Goal: Task Accomplishment & Management: Manage account settings

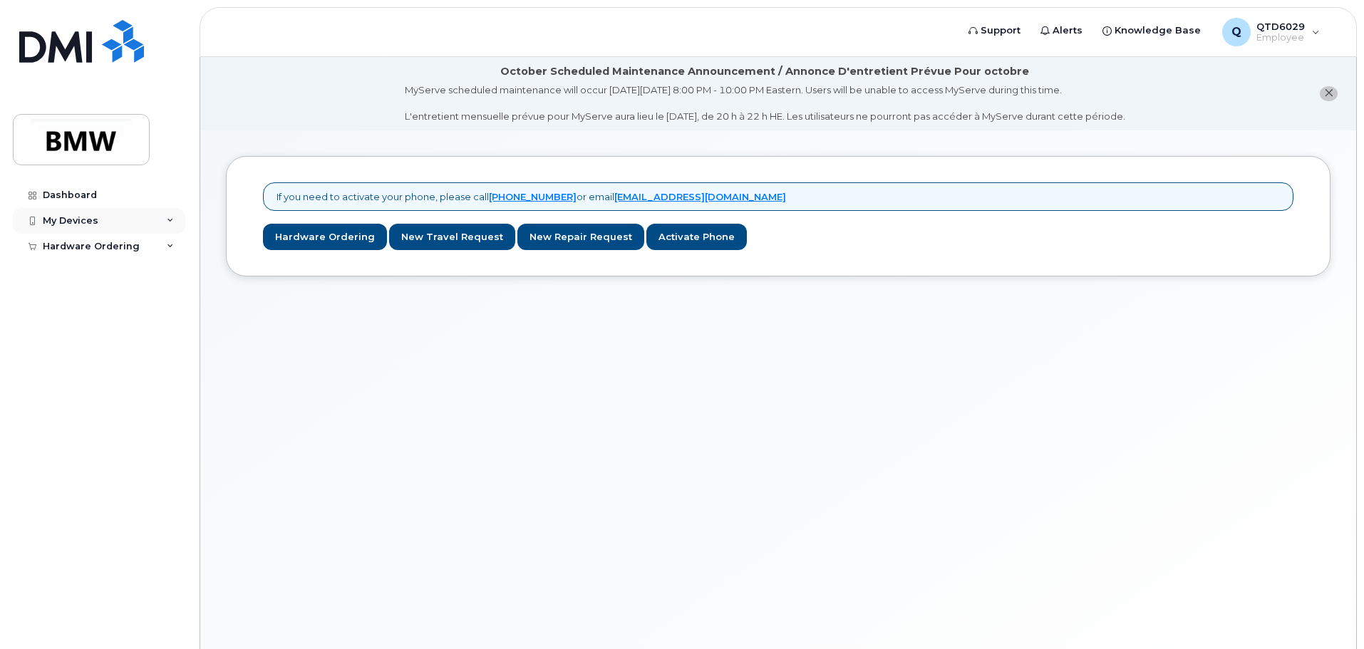
click at [94, 212] on div "My Devices" at bounding box center [99, 221] width 173 height 26
click at [103, 243] on link "Add Device" at bounding box center [112, 247] width 148 height 27
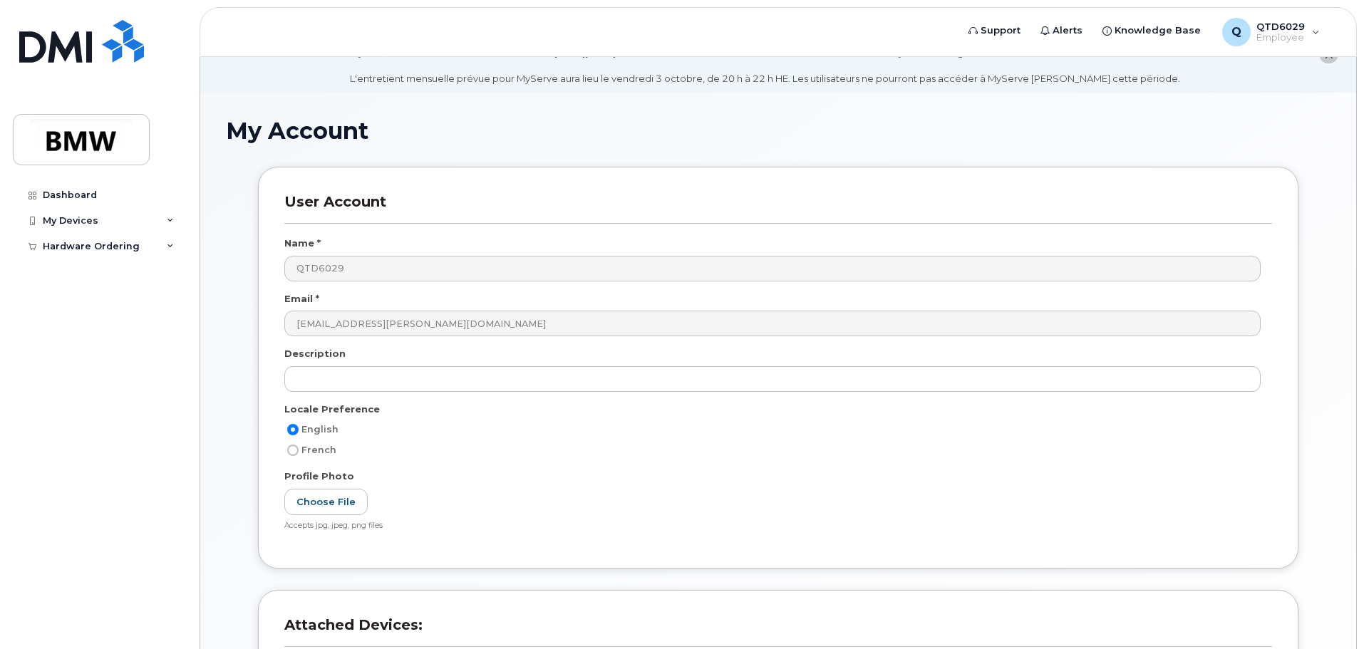
scroll to position [207, 0]
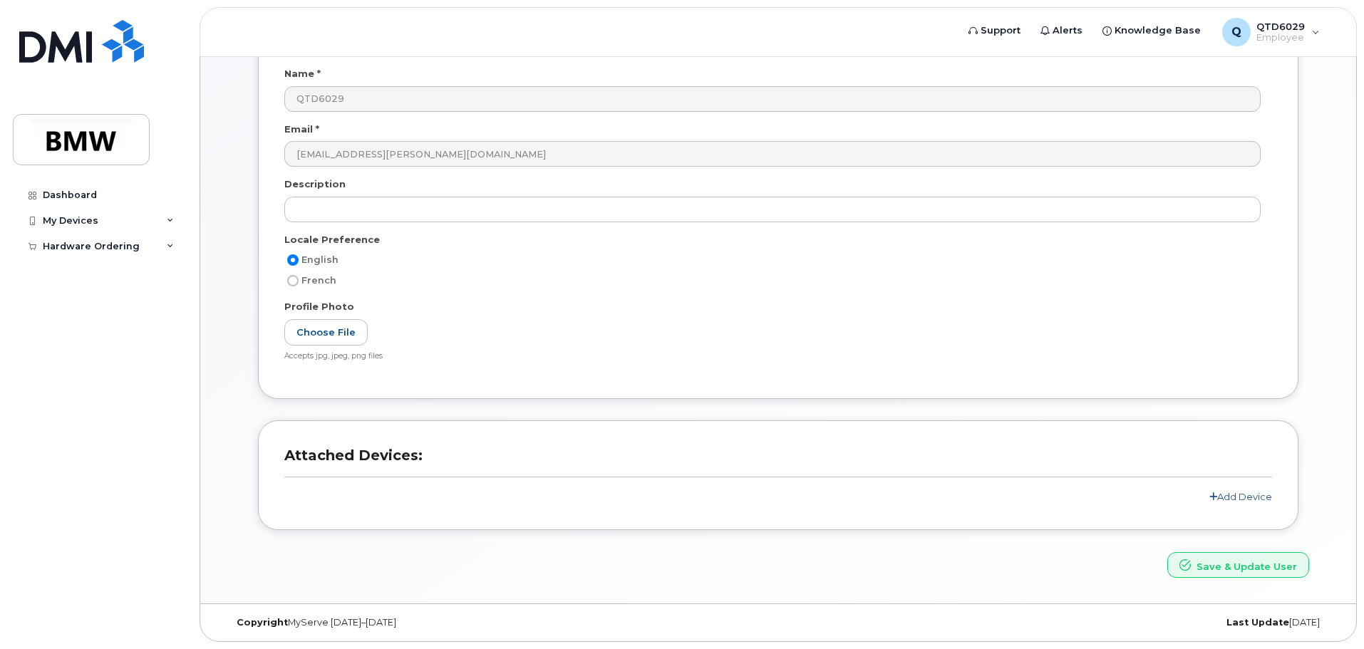
click at [1239, 502] on link "Add Device" at bounding box center [1241, 496] width 63 height 11
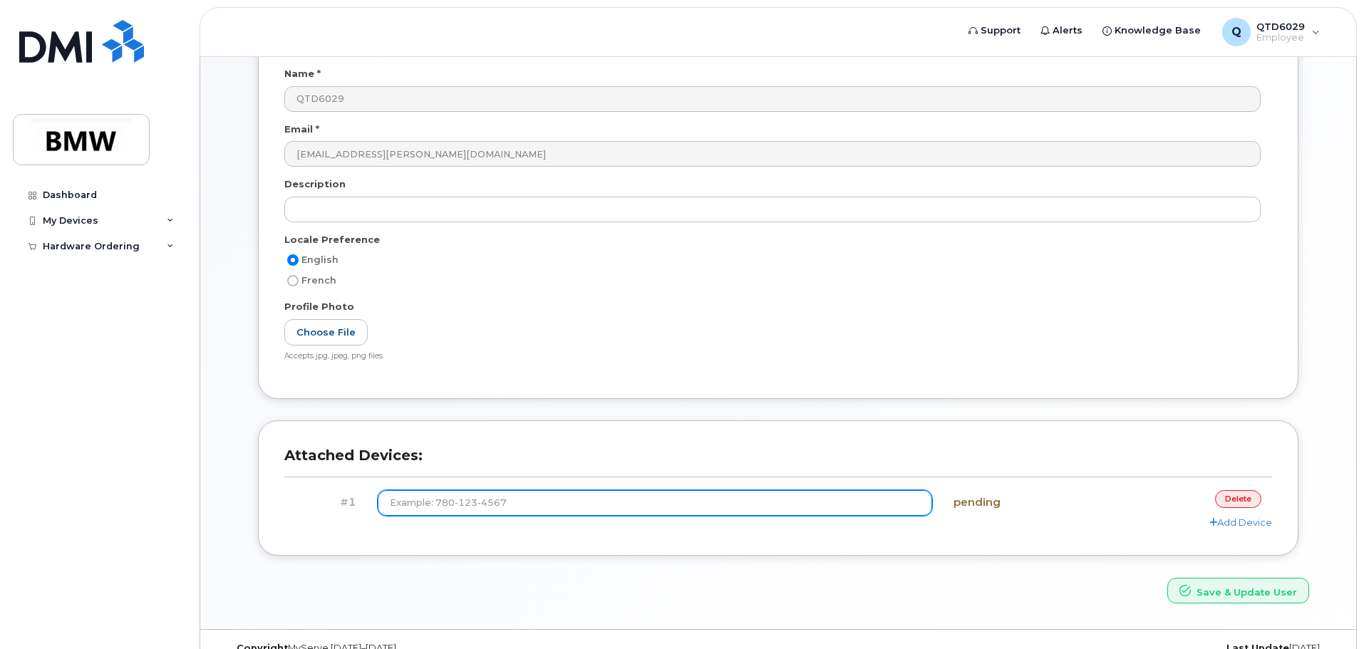
click at [733, 515] on input at bounding box center [655, 503] width 555 height 26
type input "(864) 765-4698"
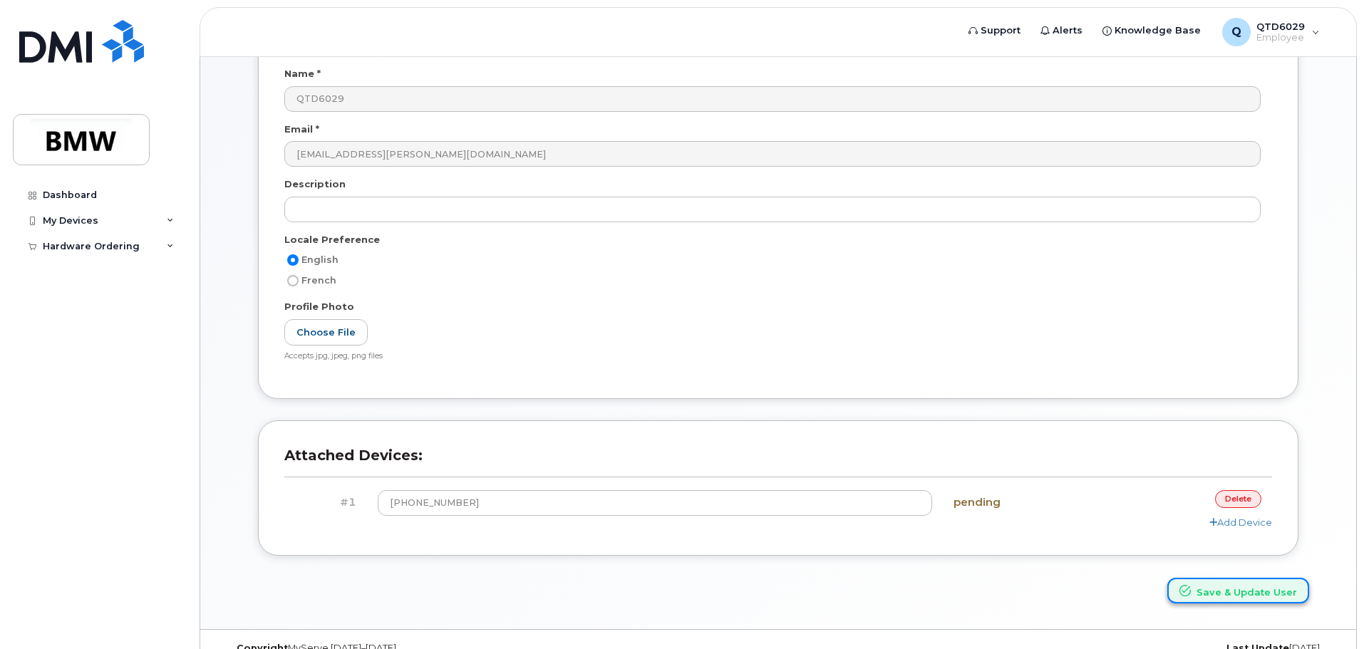
click at [1213, 590] on button "Save & Update User" at bounding box center [1239, 591] width 142 height 26
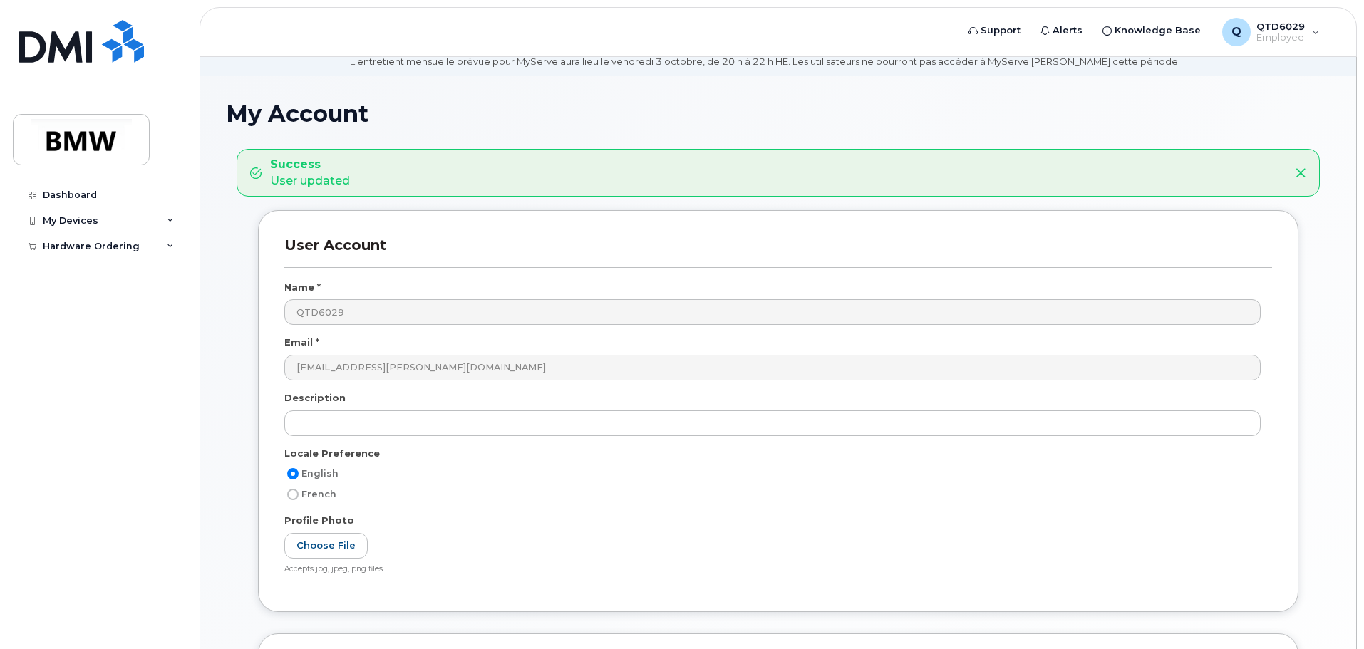
scroll to position [46, 0]
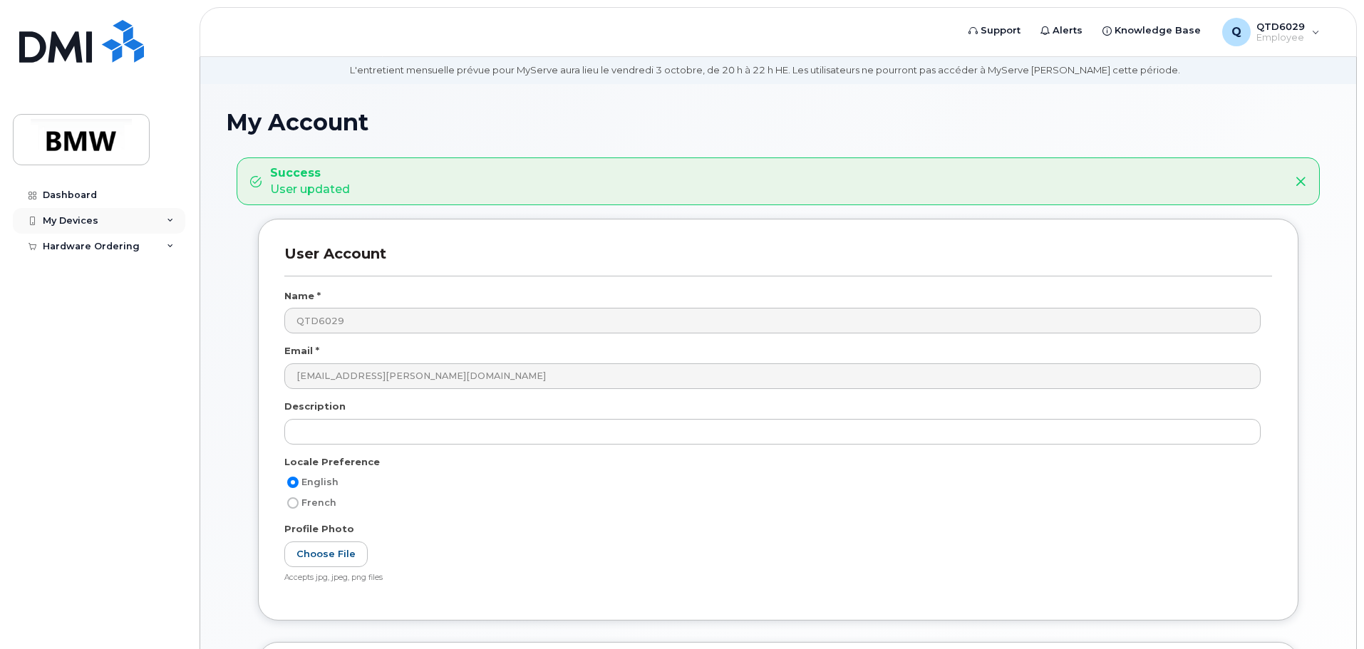
click at [67, 221] on div "My Devices" at bounding box center [71, 220] width 56 height 11
click at [98, 252] on div "Add Device" at bounding box center [77, 247] width 56 height 13
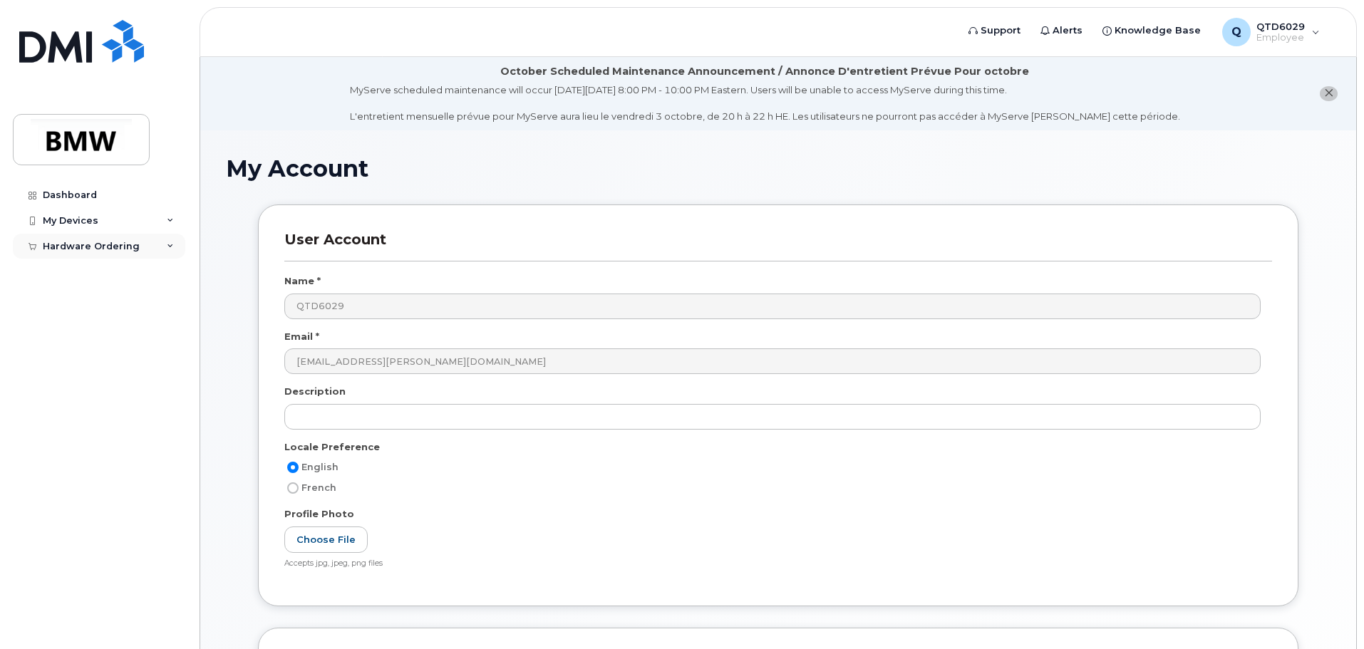
click at [125, 257] on div "Hardware Ordering" at bounding box center [99, 247] width 173 height 26
click at [55, 193] on div "Dashboard" at bounding box center [70, 195] width 54 height 11
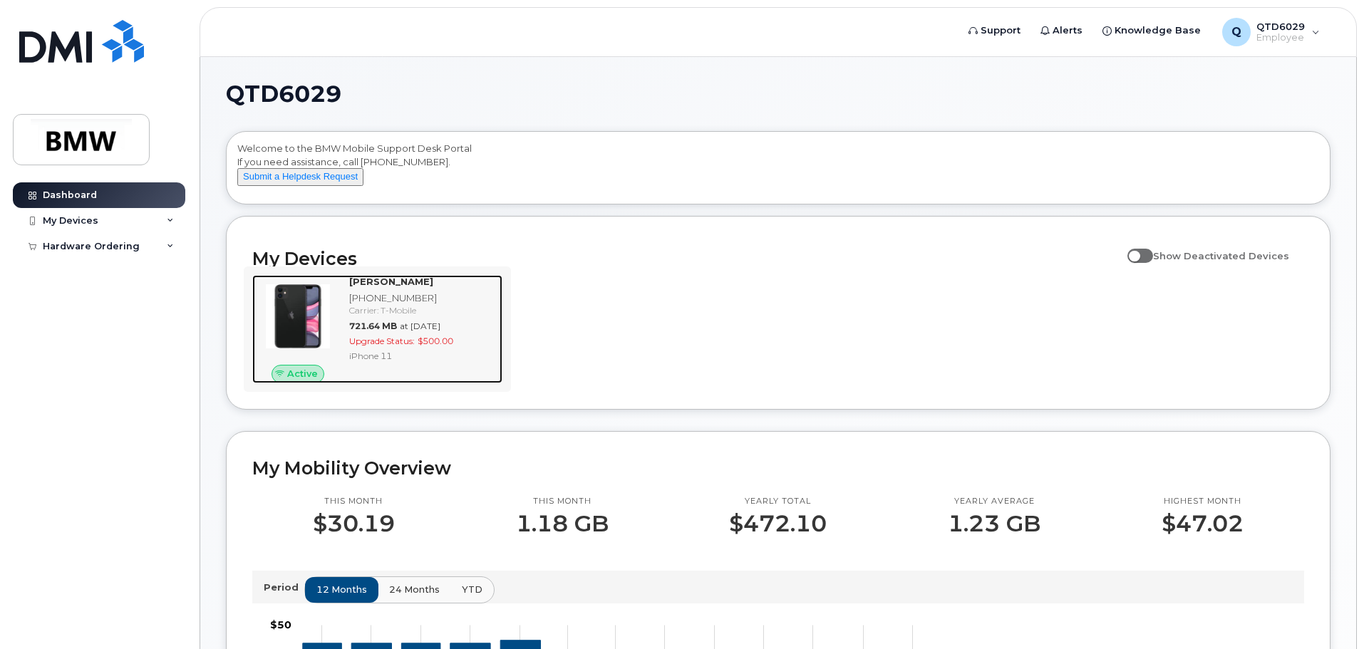
click at [370, 347] on div "Upgrade Status: $500.00" at bounding box center [423, 341] width 148 height 12
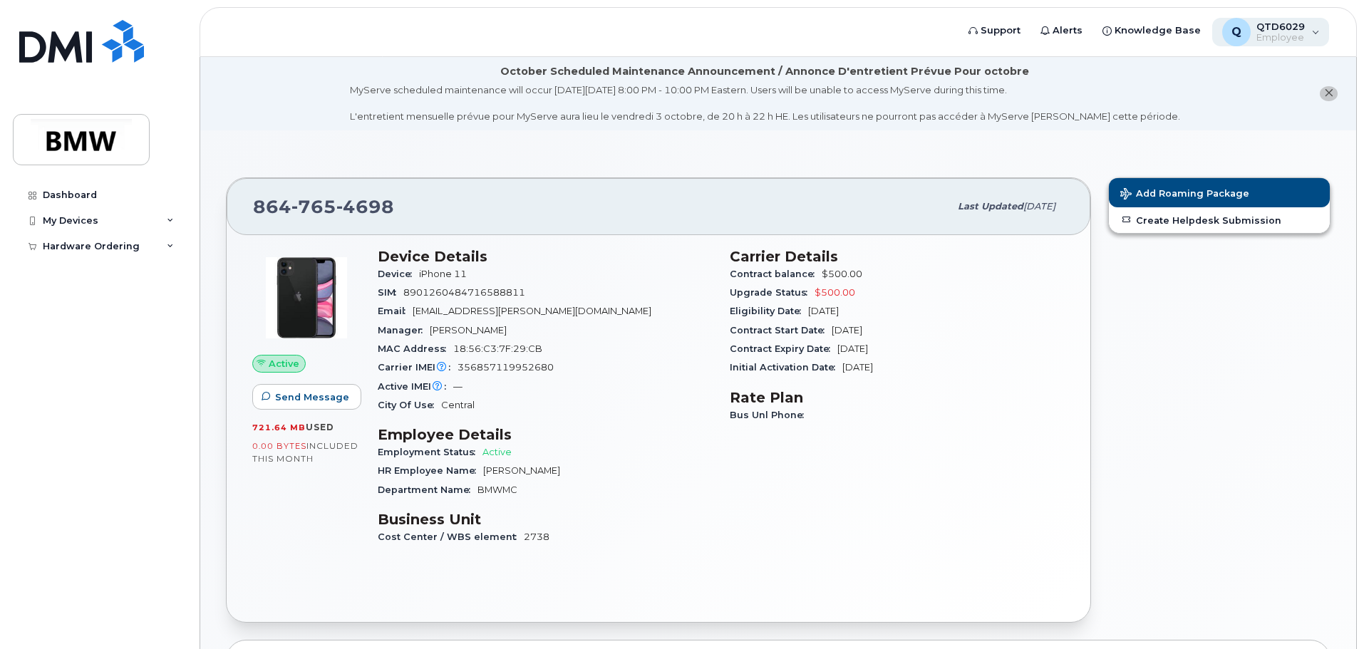
click at [1289, 35] on span "Employee" at bounding box center [1281, 37] width 48 height 11
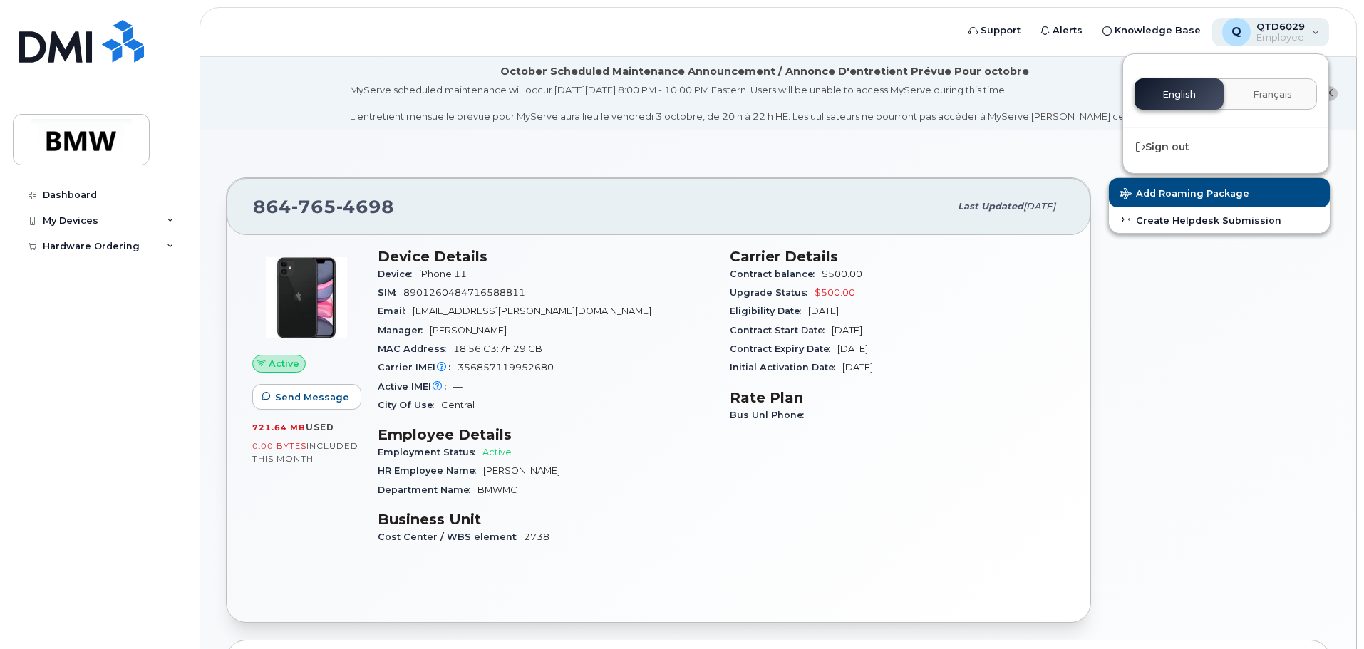
click at [1289, 35] on span "Employee" at bounding box center [1281, 37] width 48 height 11
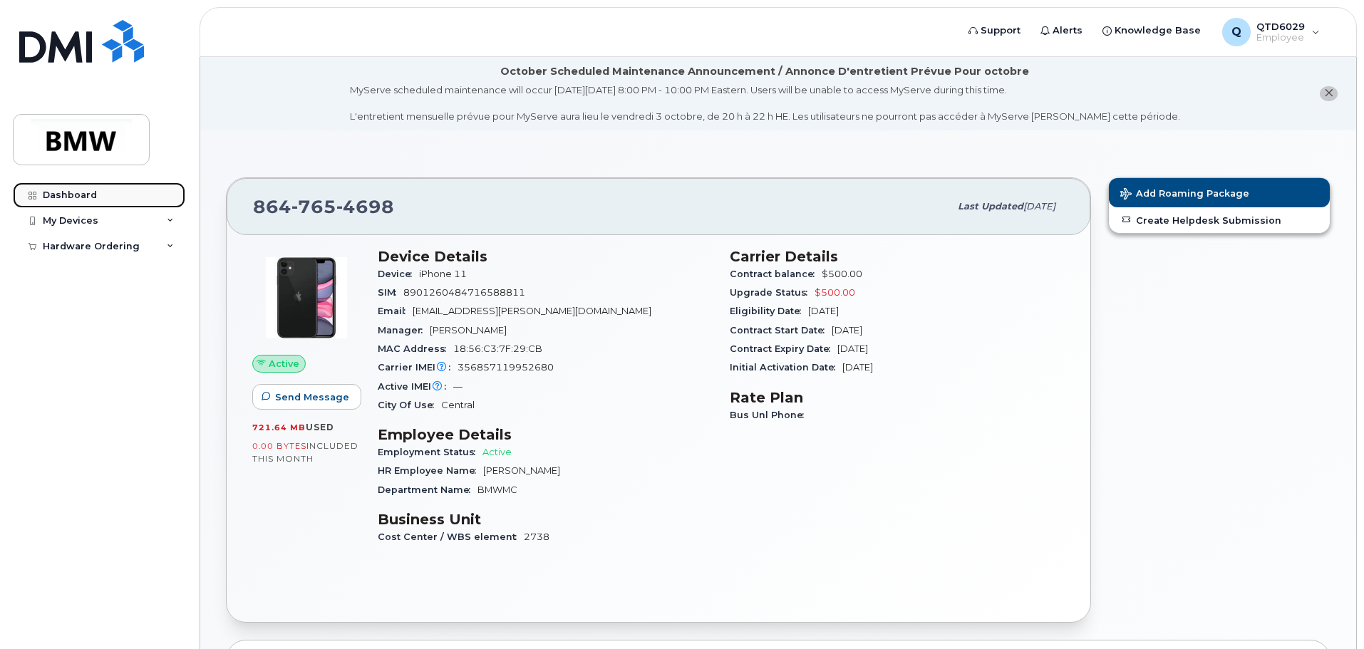
click at [98, 191] on link "Dashboard" at bounding box center [99, 195] width 173 height 26
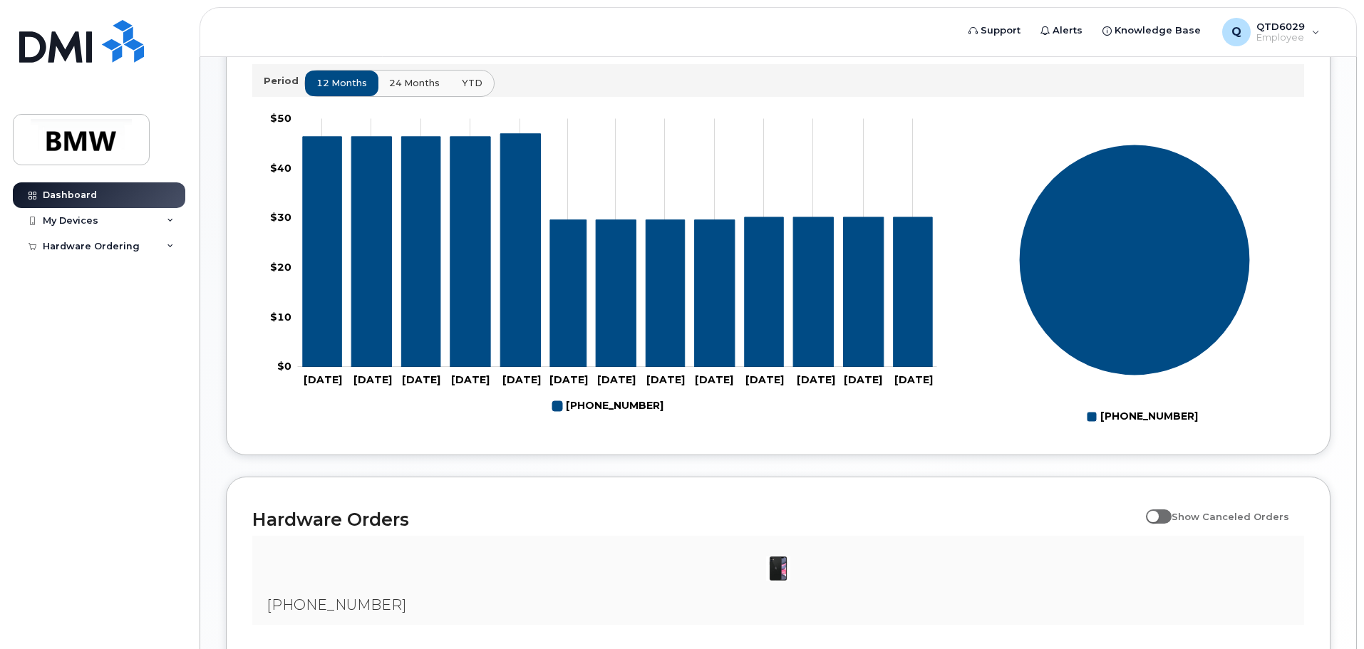
scroll to position [642, 0]
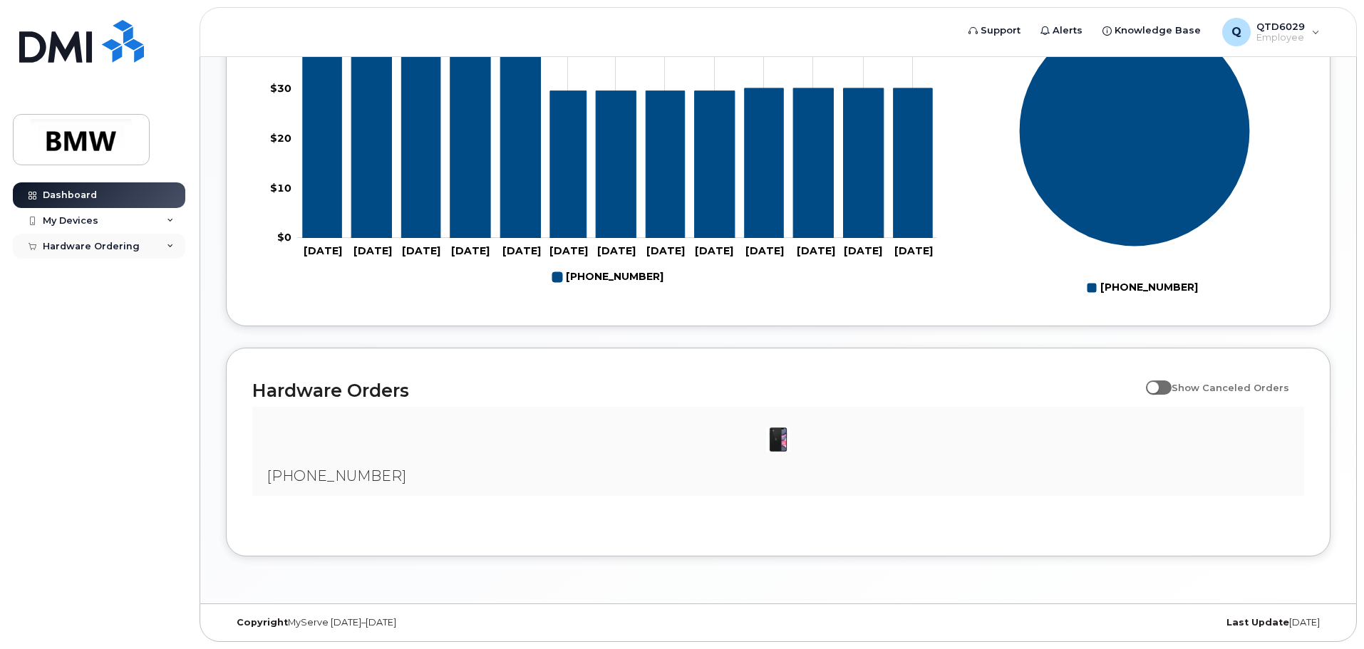
click at [103, 245] on div "Hardware Ordering" at bounding box center [91, 246] width 97 height 11
click at [82, 295] on div "New Order" at bounding box center [76, 299] width 54 height 13
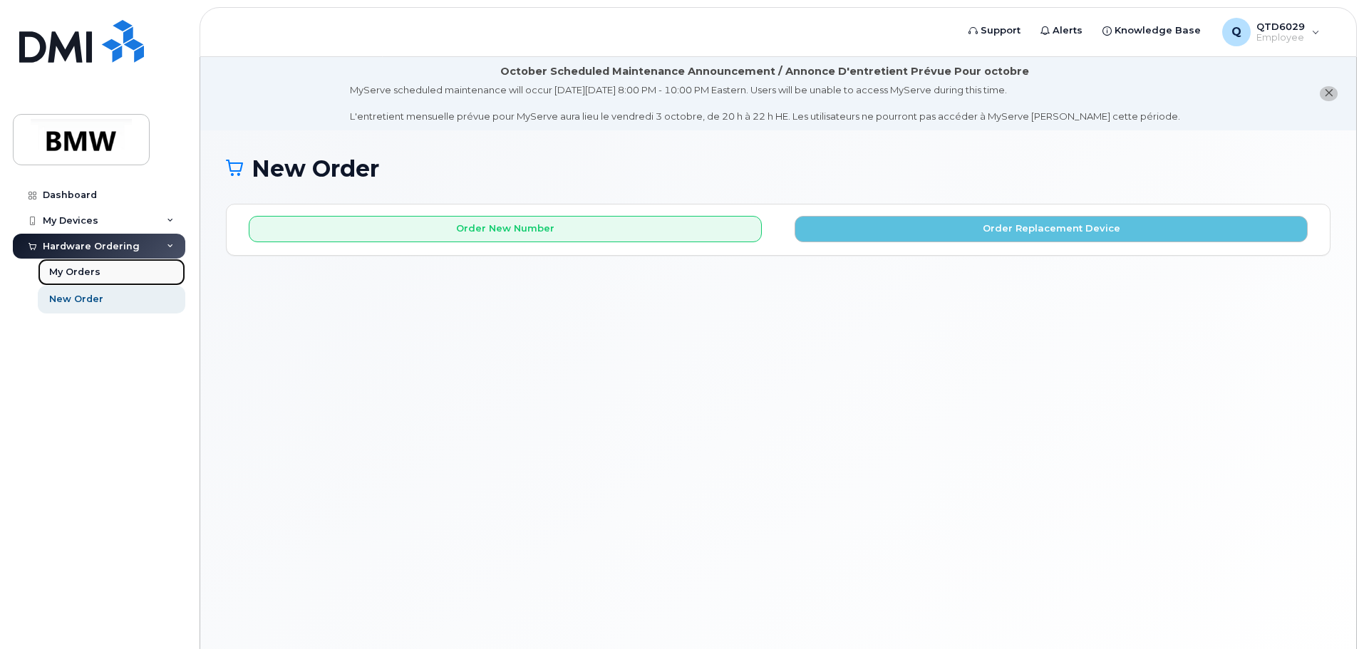
click at [85, 273] on div "My Orders" at bounding box center [74, 272] width 51 height 13
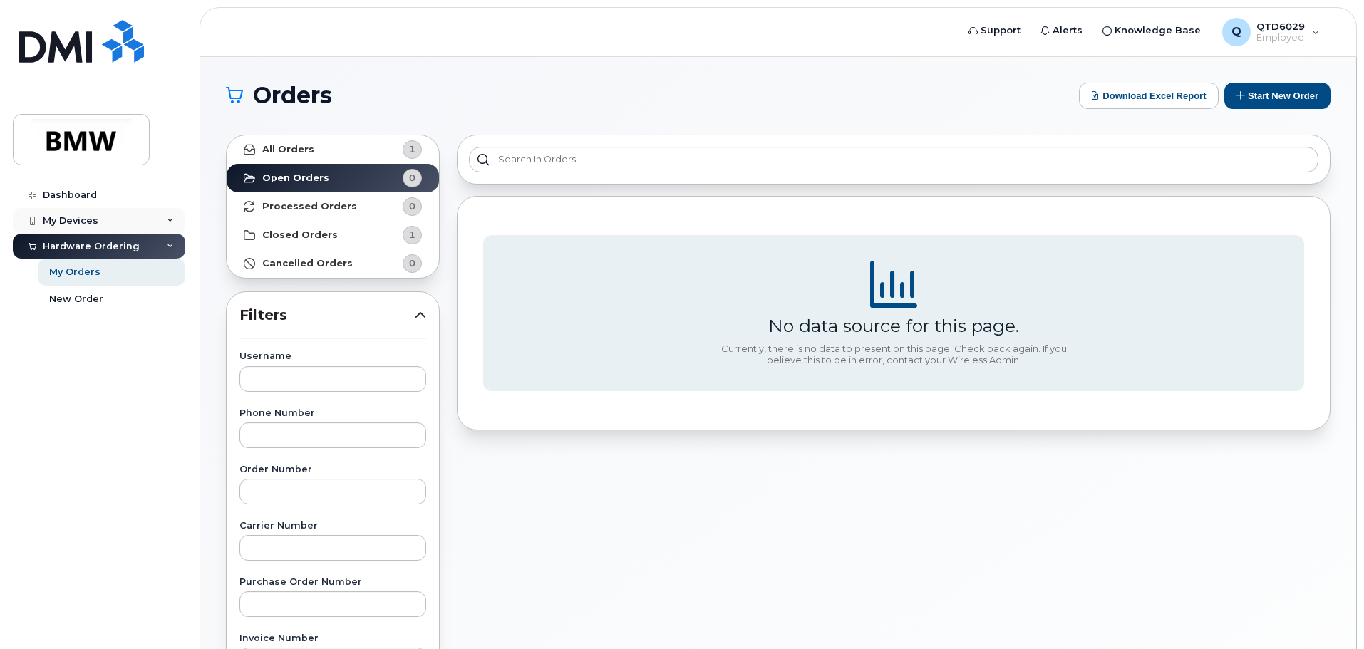
click at [82, 222] on div "My Devices" at bounding box center [71, 220] width 56 height 11
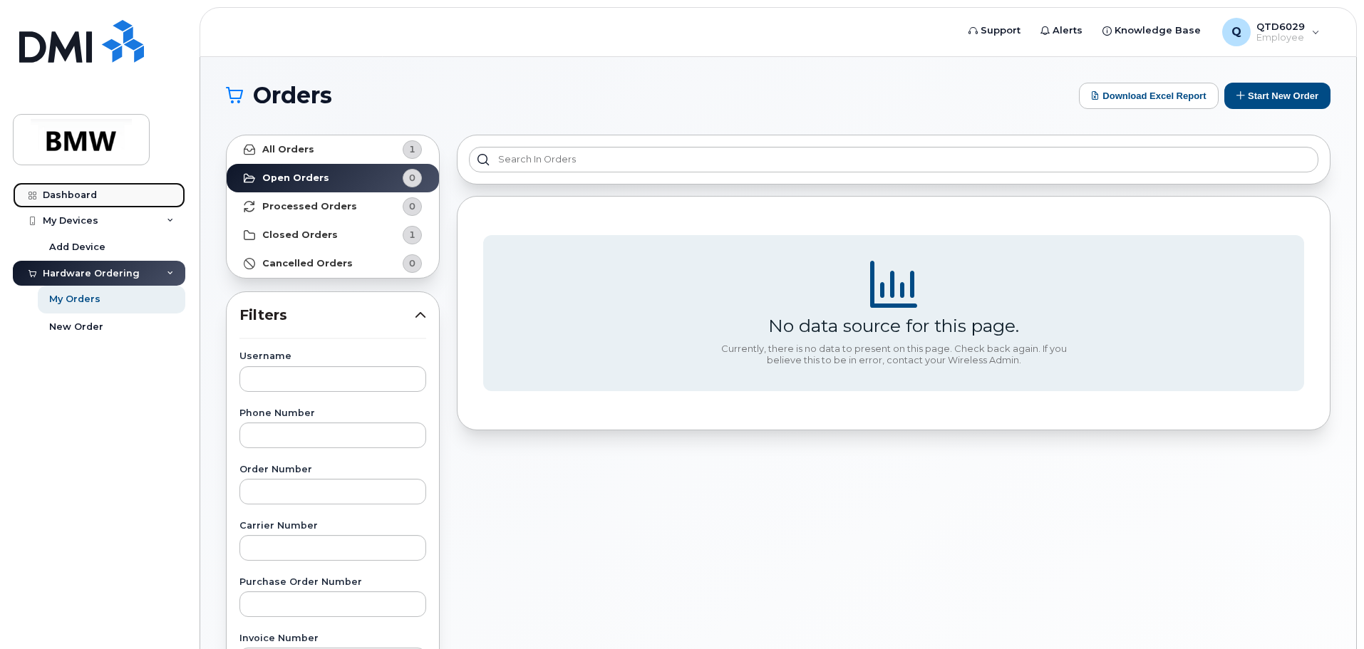
click at [80, 197] on div "Dashboard" at bounding box center [70, 195] width 54 height 11
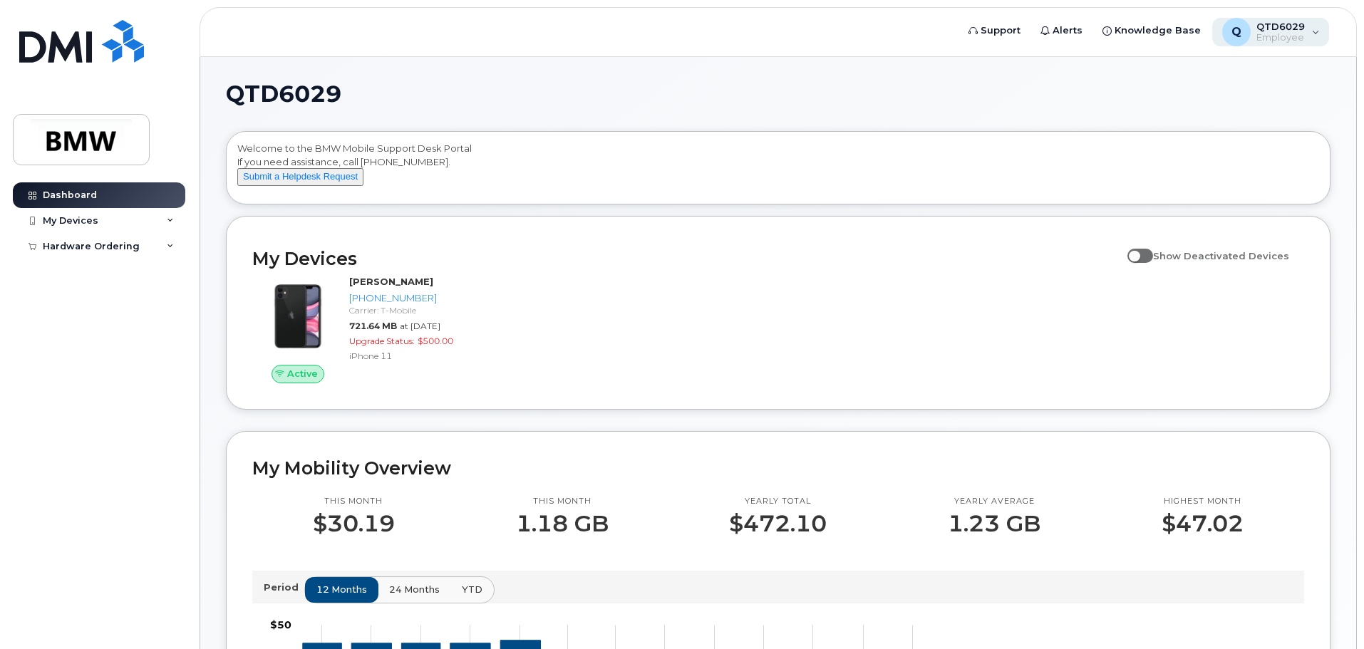
click at [1304, 38] on span "Employee" at bounding box center [1281, 37] width 48 height 11
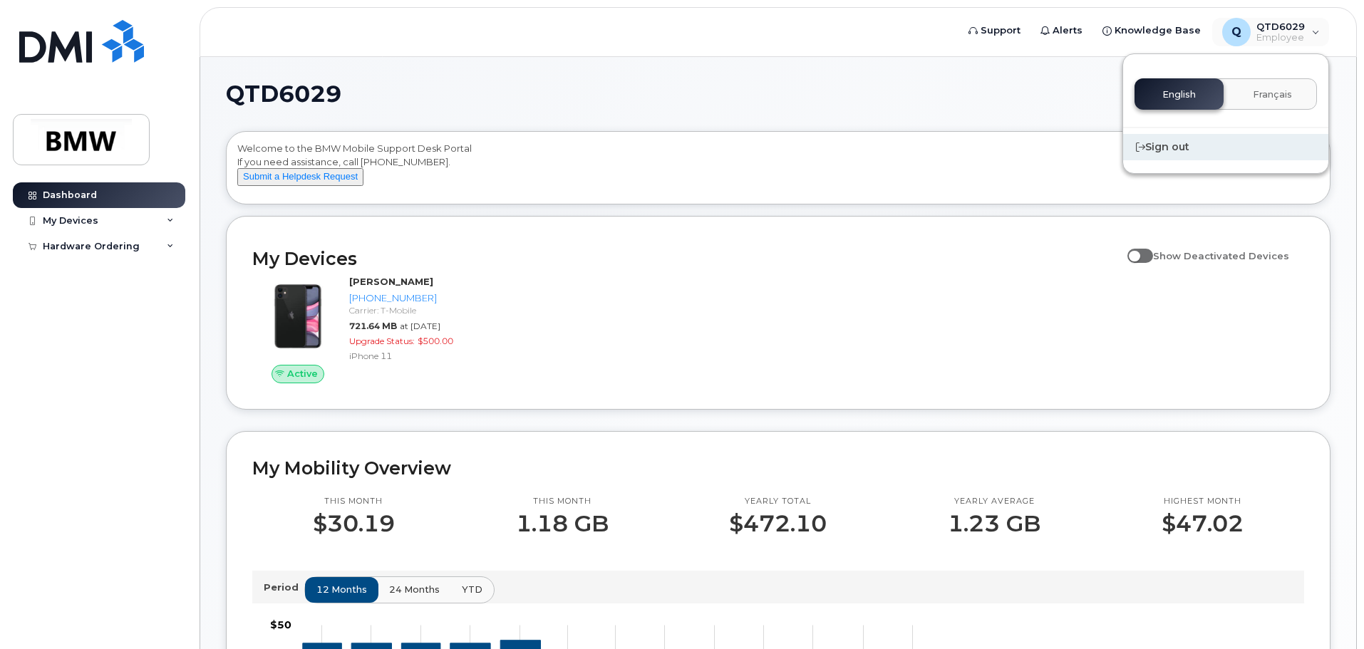
click at [1153, 153] on div "Sign out" at bounding box center [1225, 147] width 205 height 26
